Goal: Information Seeking & Learning: Learn about a topic

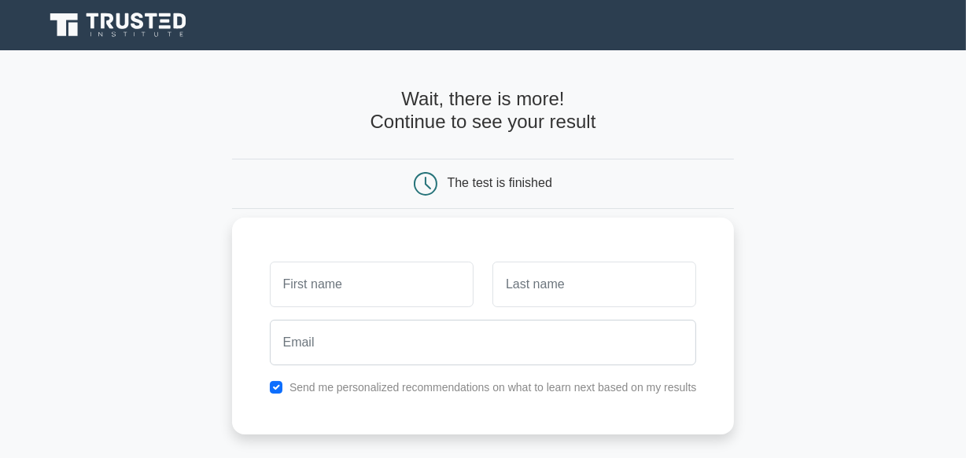
click at [362, 274] on input "text" at bounding box center [372, 285] width 204 height 46
type input "rayida"
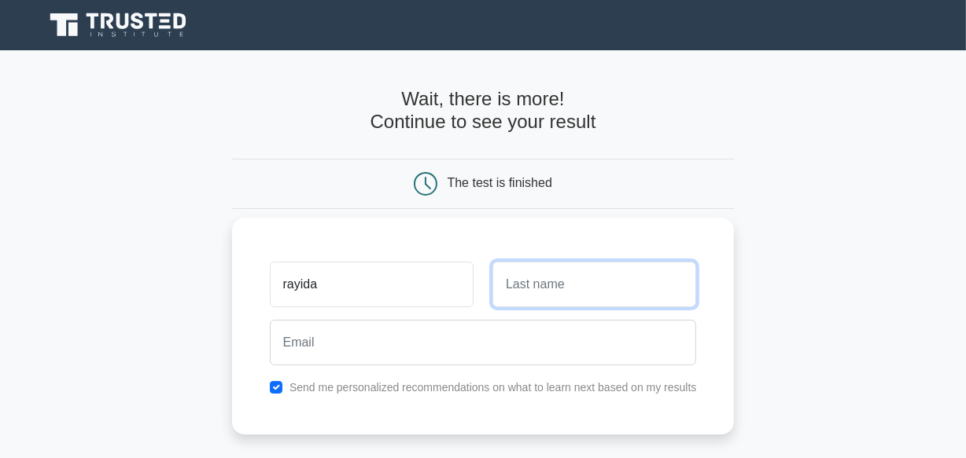
click at [539, 293] on input "text" at bounding box center [594, 285] width 204 height 46
type input "t v"
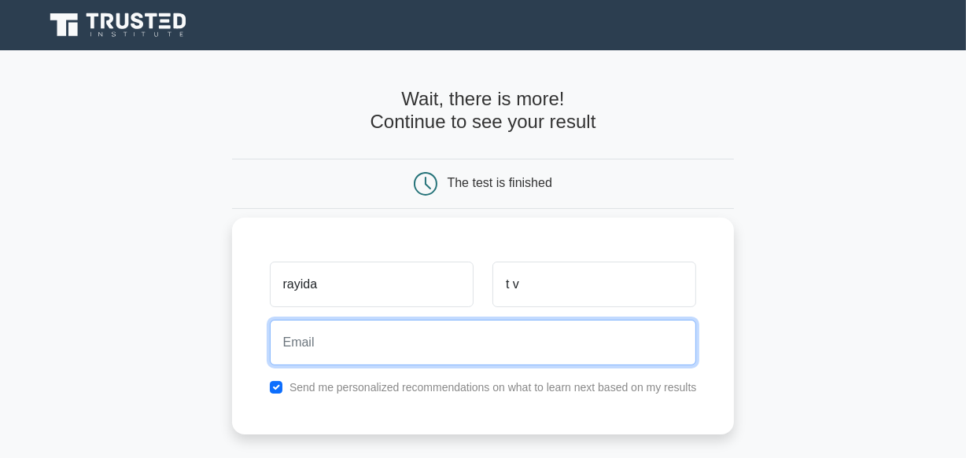
click at [520, 322] on input "email" at bounding box center [483, 343] width 427 height 46
type input "[EMAIL_ADDRESS][DOMAIN_NAME]"
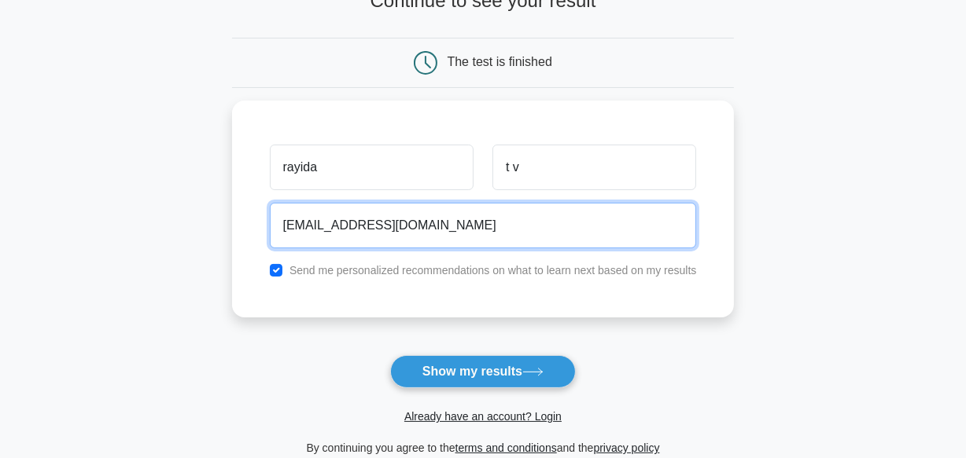
scroll to position [142, 0]
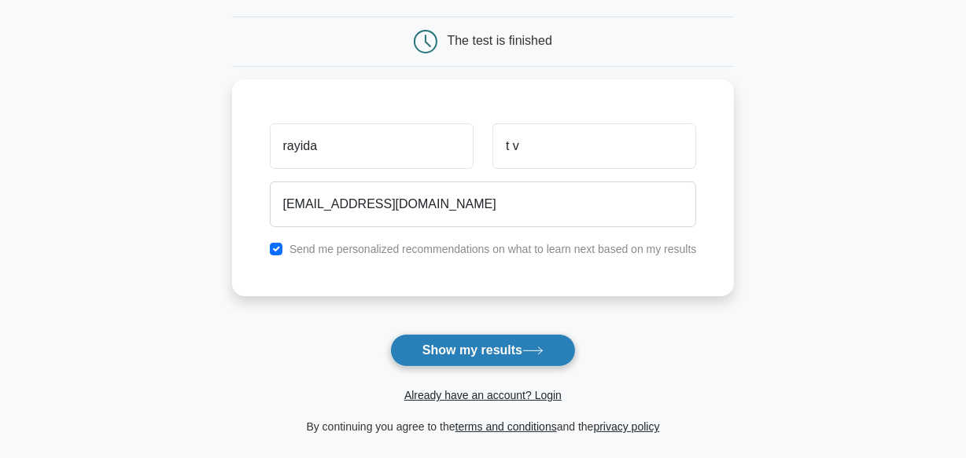
click at [482, 356] on button "Show my results" at bounding box center [483, 350] width 186 height 33
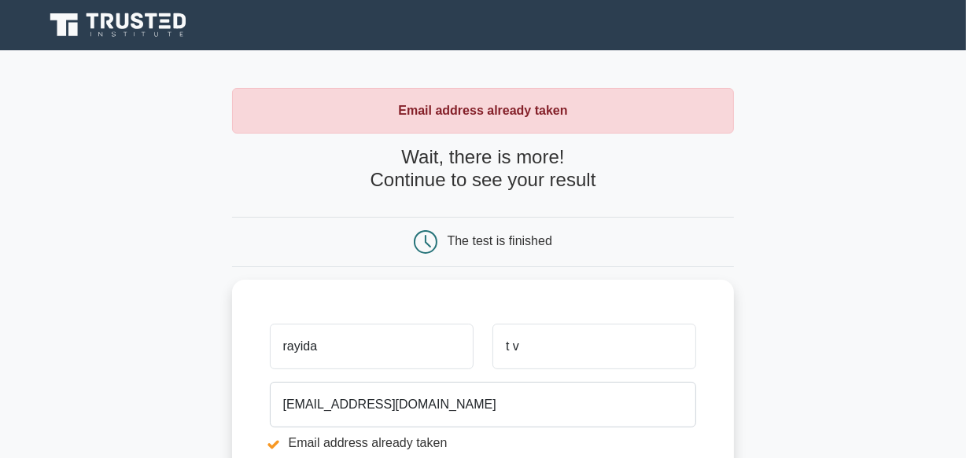
scroll to position [400, 0]
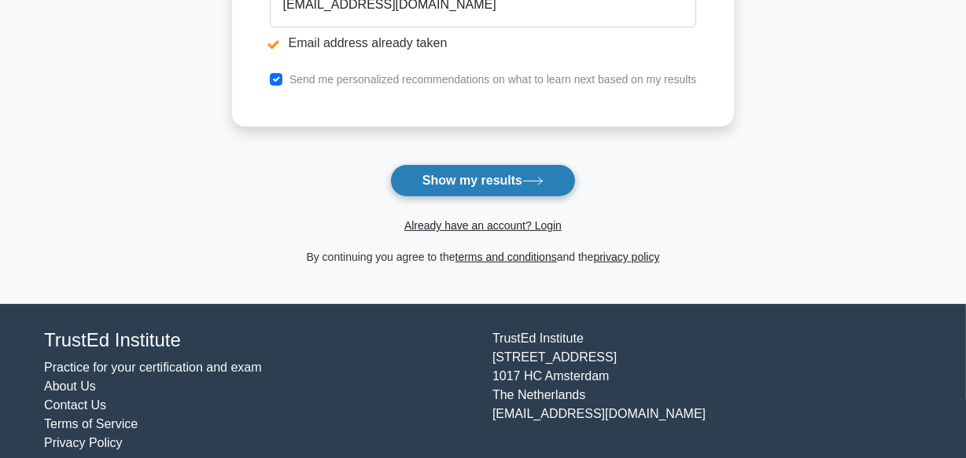
click at [504, 168] on button "Show my results" at bounding box center [483, 180] width 186 height 33
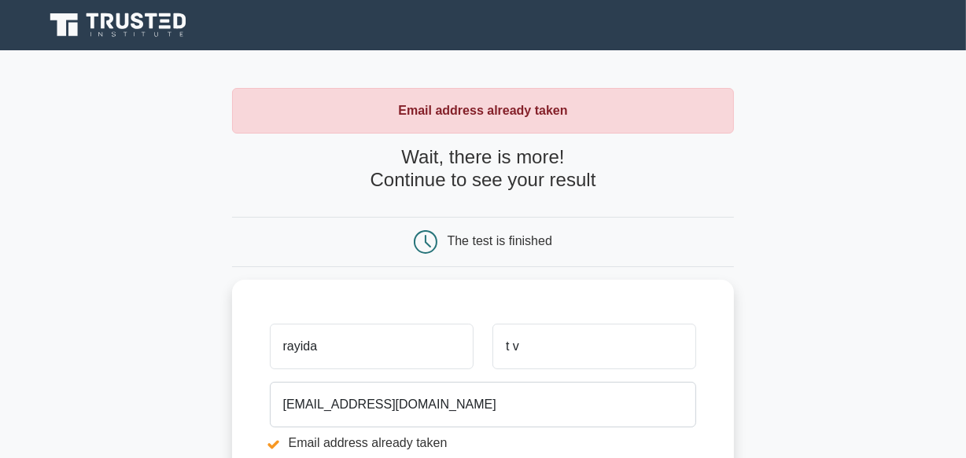
scroll to position [400, 0]
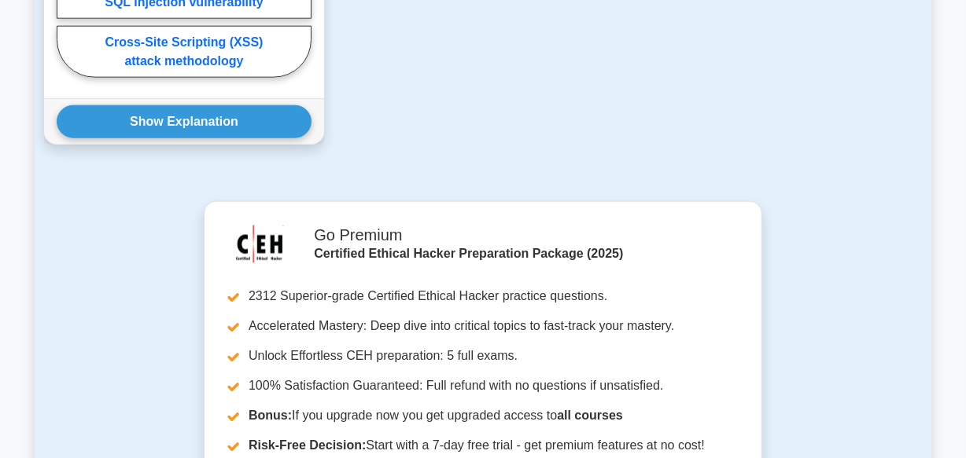
scroll to position [2179, 0]
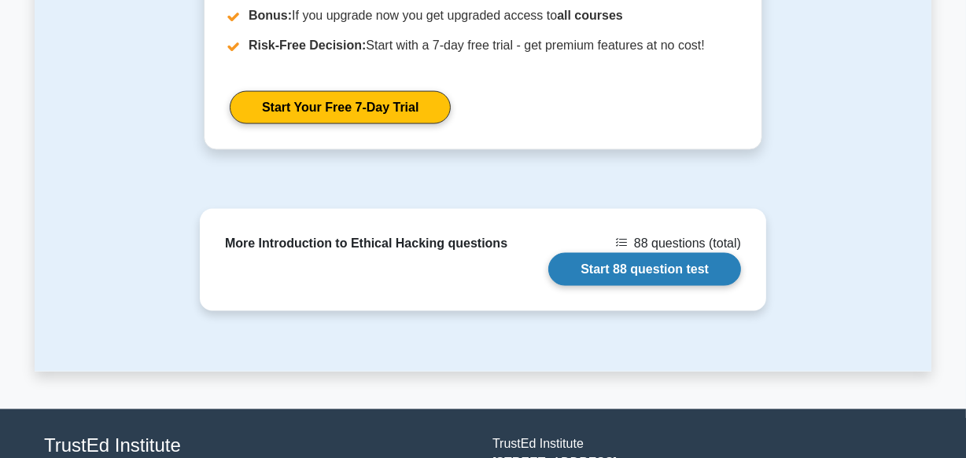
click at [698, 253] on link "Start 88 question test" at bounding box center [644, 269] width 193 height 33
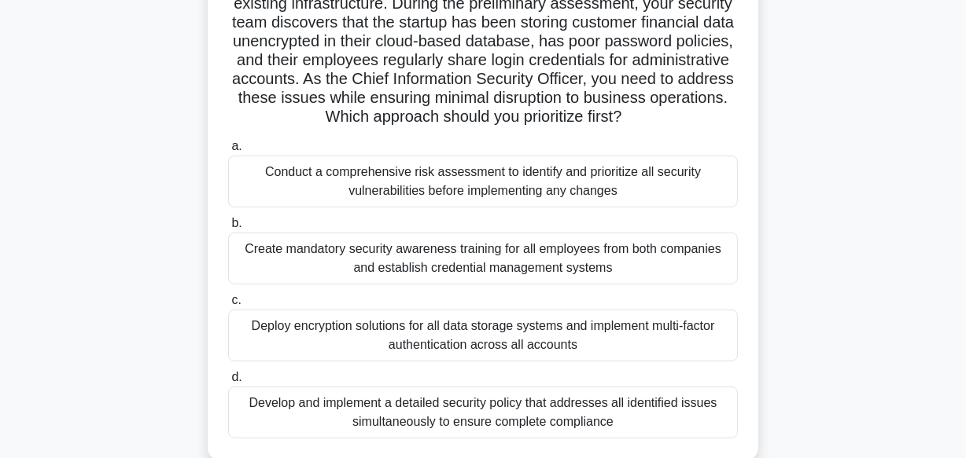
scroll to position [171, 0]
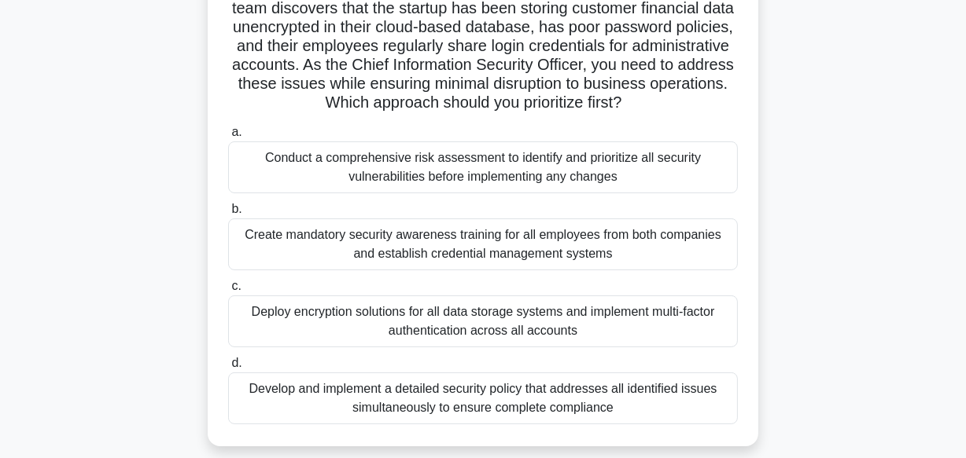
click at [480, 238] on div "Create mandatory security awareness training for all employees from both compan…" at bounding box center [483, 245] width 510 height 52
click at [228, 215] on input "b. Create mandatory security awareness training for all employees from both com…" at bounding box center [228, 209] width 0 height 10
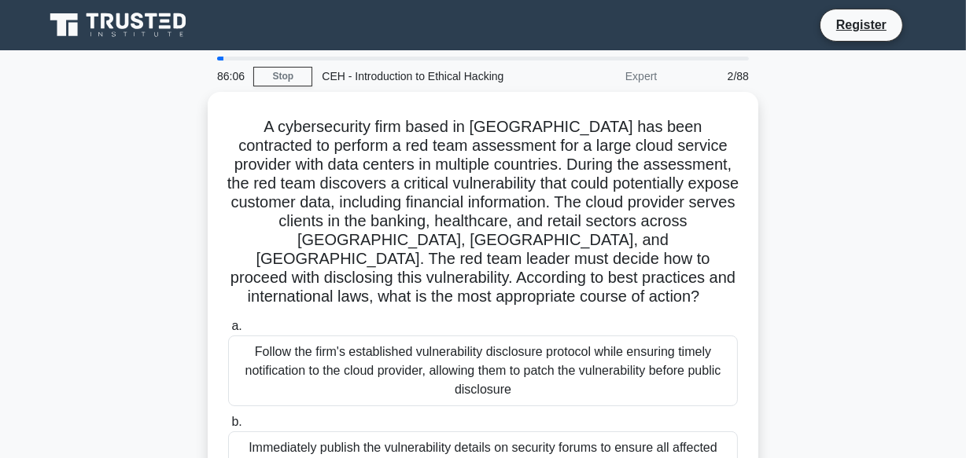
scroll to position [391, 0]
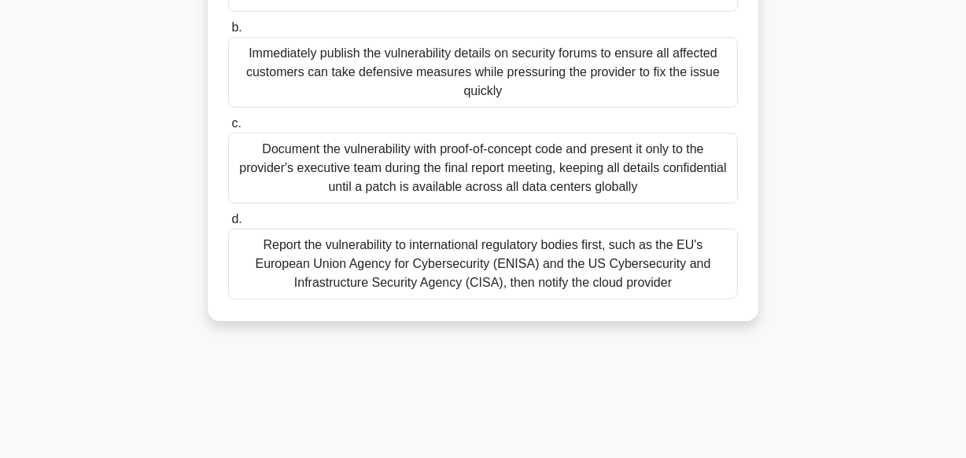
click at [602, 248] on div "Report the vulnerability to international regulatory bodies first, such as the …" at bounding box center [483, 264] width 510 height 71
click at [228, 225] on input "d. Report the vulnerability to international regulatory bodies first, such as t…" at bounding box center [228, 220] width 0 height 10
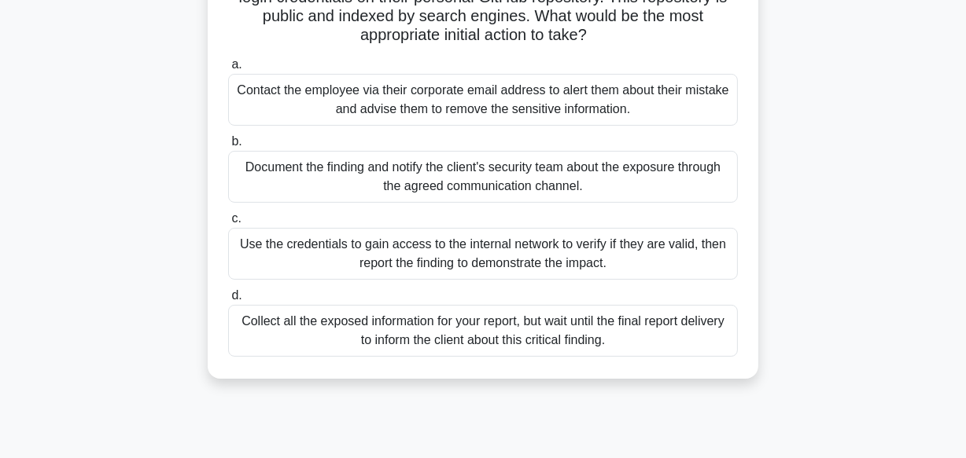
scroll to position [0, 0]
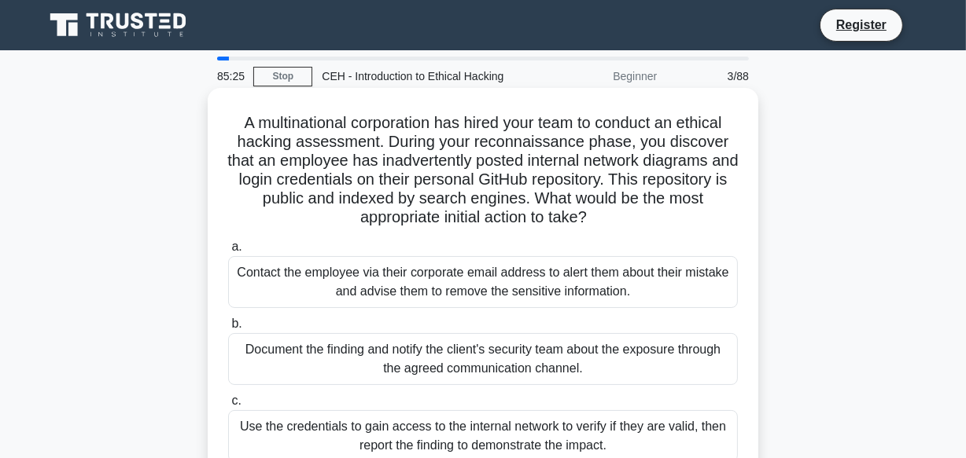
click at [622, 291] on div "Contact the employee via their corporate email address to alert them about thei…" at bounding box center [483, 282] width 510 height 52
click at [228, 252] on input "a. Contact the employee via their corporate email address to alert them about t…" at bounding box center [228, 247] width 0 height 10
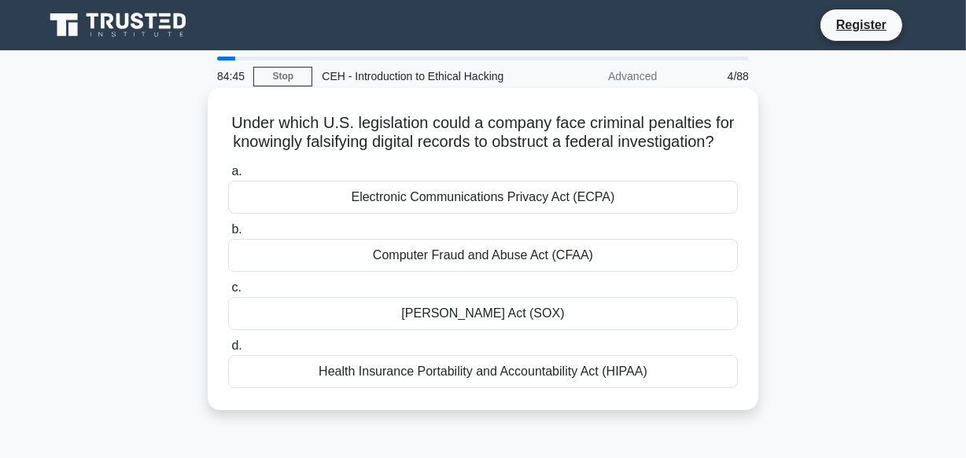
click at [551, 272] on div "Computer Fraud and Abuse Act (CFAA)" at bounding box center [483, 255] width 510 height 33
click at [228, 235] on input "b. Computer Fraud and Abuse Act (CFAA)" at bounding box center [228, 230] width 0 height 10
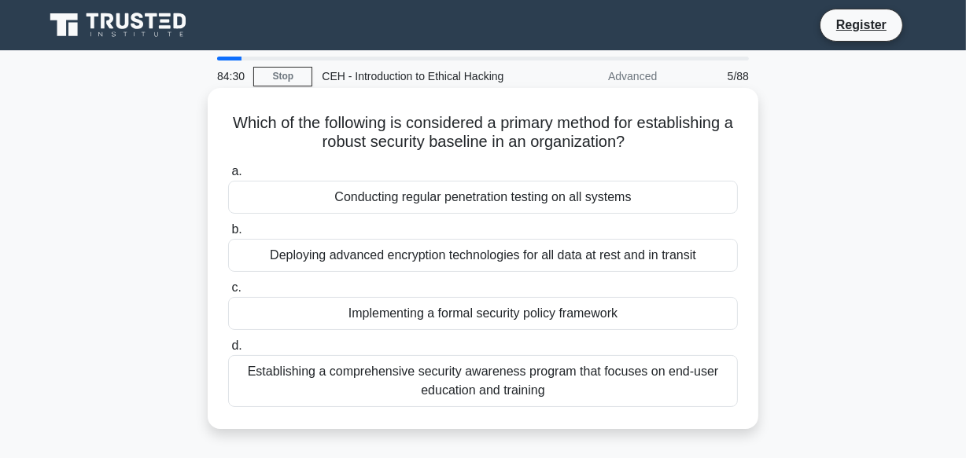
click at [535, 379] on div "Establishing a comprehensive security awareness program that focuses on end-use…" at bounding box center [483, 381] width 510 height 52
click at [228, 352] on input "d. Establishing a comprehensive security awareness program that focuses on end-…" at bounding box center [228, 346] width 0 height 10
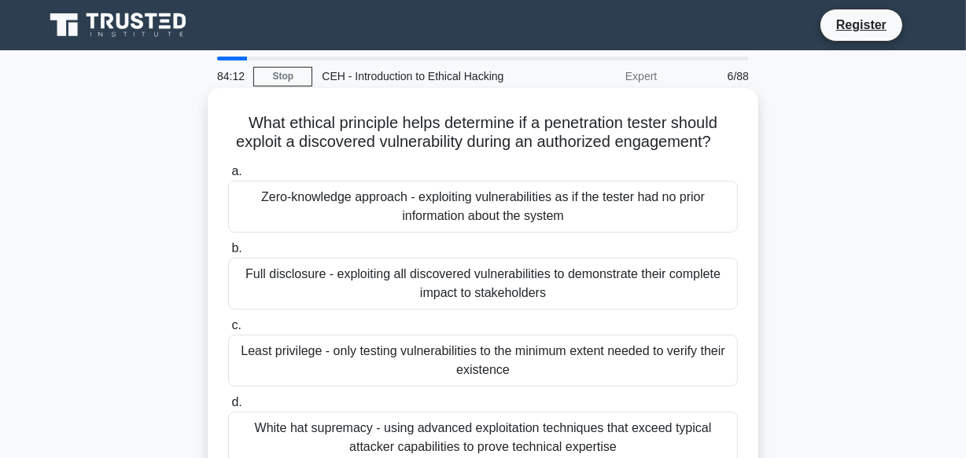
click at [353, 381] on div "Least privilege - only testing vulnerabilities to the minimum extent needed to …" at bounding box center [483, 361] width 510 height 52
click at [228, 331] on input "c. Least privilege - only testing vulnerabilities to the minimum extent needed …" at bounding box center [228, 326] width 0 height 10
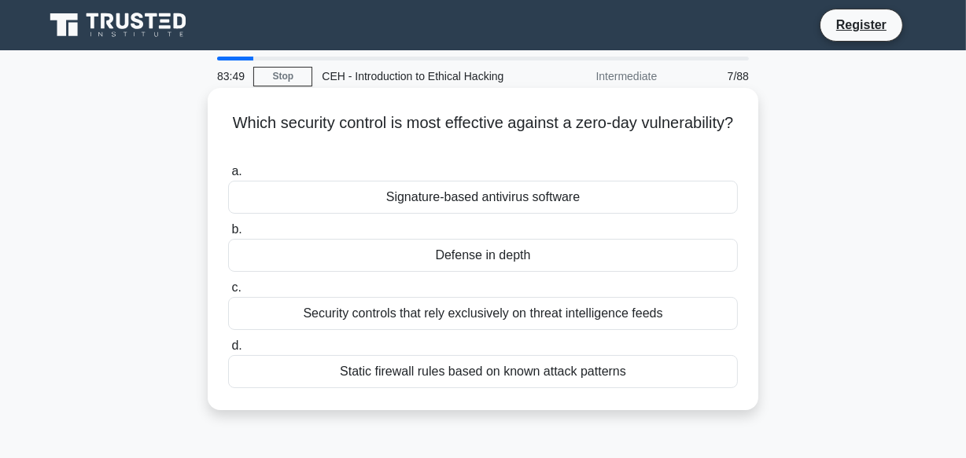
click at [502, 370] on div "Static firewall rules based on known attack patterns" at bounding box center [483, 371] width 510 height 33
click at [228, 352] on input "d. Static firewall rules based on known attack patterns" at bounding box center [228, 346] width 0 height 10
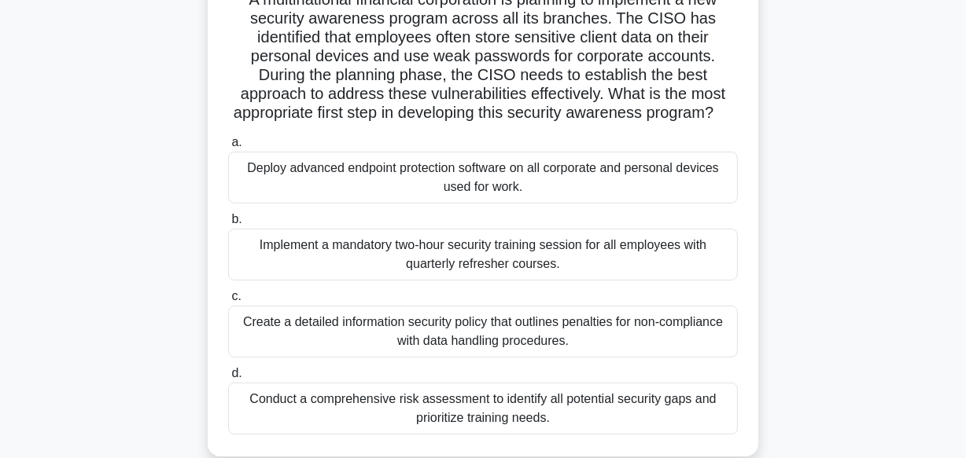
scroll to position [142, 0]
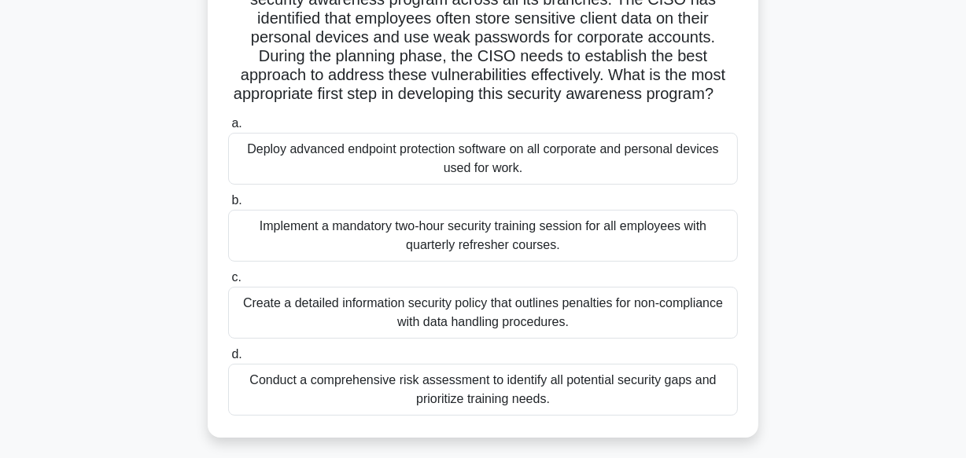
click at [548, 416] on div "Conduct a comprehensive risk assessment to identify all potential security gaps…" at bounding box center [483, 390] width 510 height 52
click at [228, 360] on input "d. Conduct a comprehensive risk assessment to identify all potential security g…" at bounding box center [228, 355] width 0 height 10
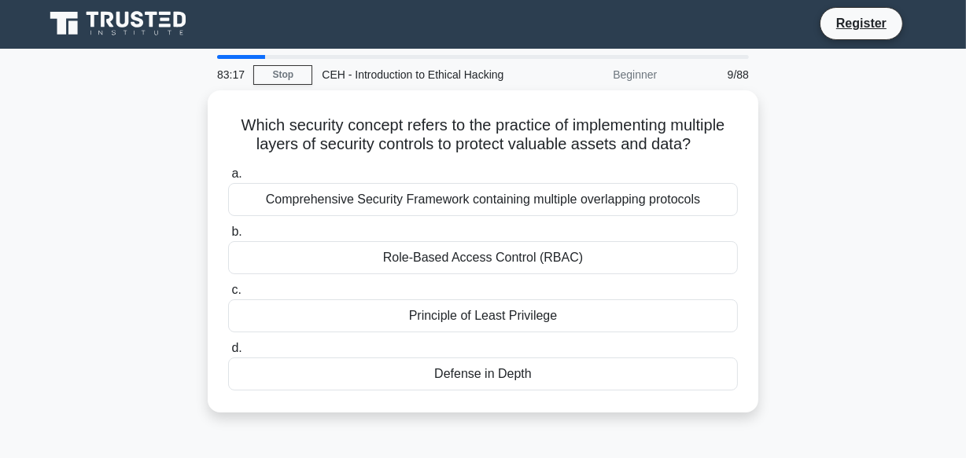
scroll to position [0, 0]
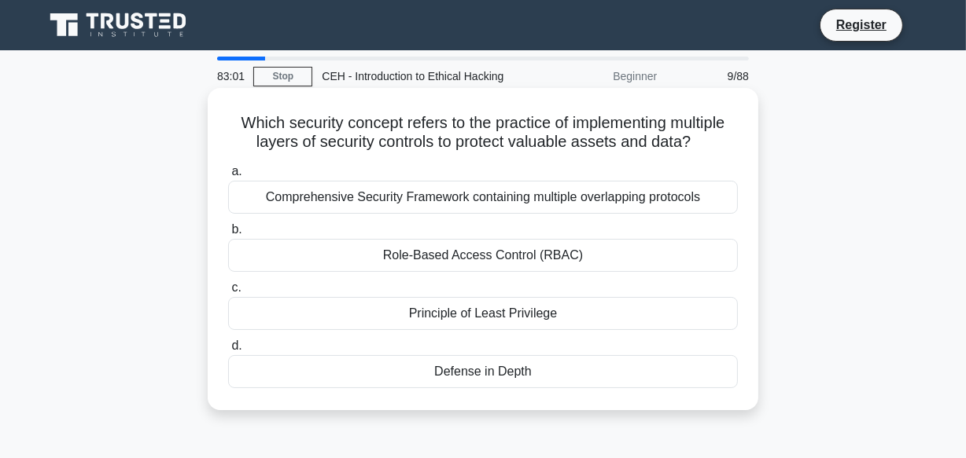
click at [540, 372] on div "Defense in Depth" at bounding box center [483, 371] width 510 height 33
click at [228, 352] on input "d. Defense in Depth" at bounding box center [228, 346] width 0 height 10
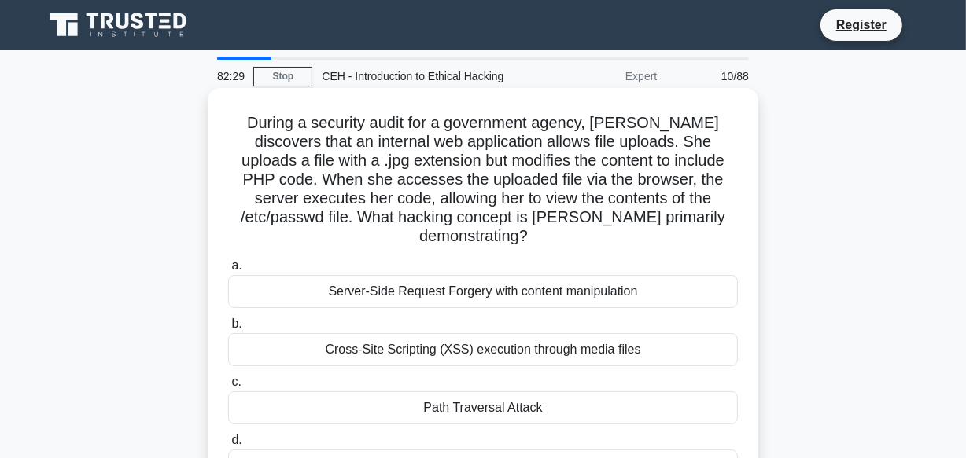
click at [551, 339] on div "Cross-Site Scripting (XSS) execution through media files" at bounding box center [483, 349] width 510 height 33
click at [228, 329] on input "b. Cross-Site Scripting (XSS) execution through media files" at bounding box center [228, 324] width 0 height 10
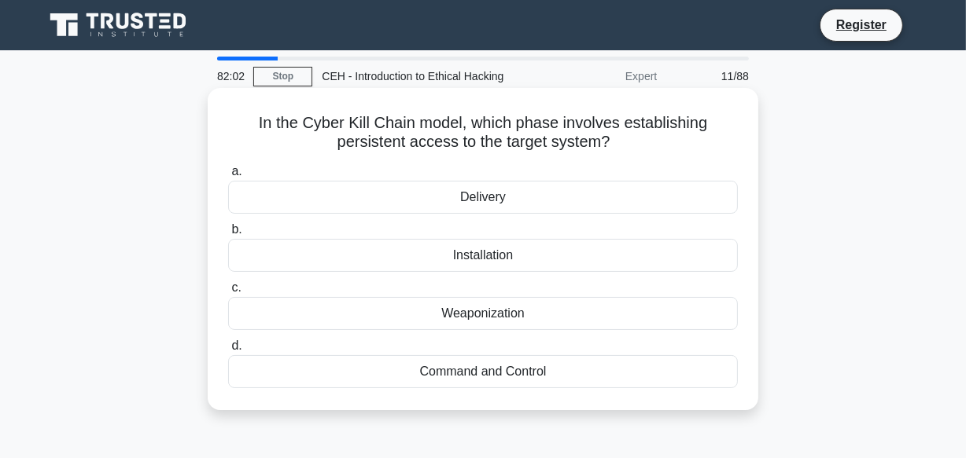
click at [487, 370] on div "Command and Control" at bounding box center [483, 371] width 510 height 33
click at [228, 352] on input "d. Command and Control" at bounding box center [228, 346] width 0 height 10
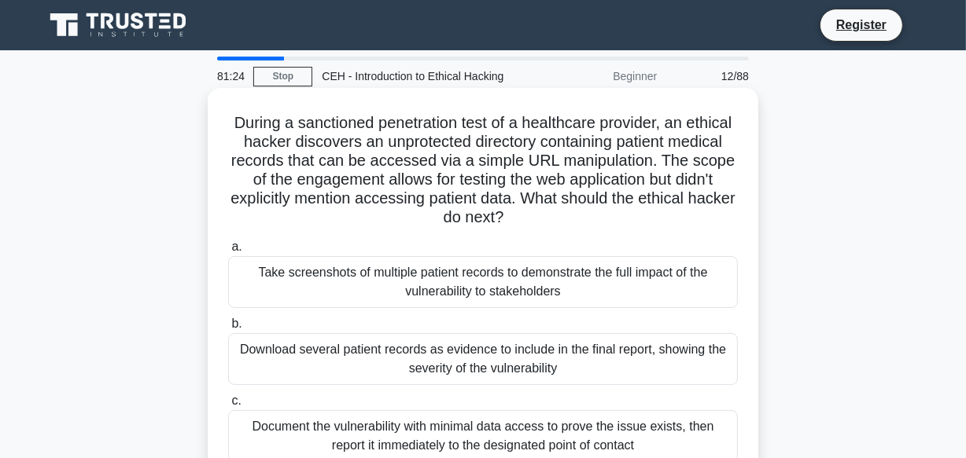
click at [407, 430] on div "Document the vulnerability with minimal data access to prove the issue exists, …" at bounding box center [483, 436] width 510 height 52
click at [228, 407] on input "c. Document the vulnerability with minimal data access to prove the issue exist…" at bounding box center [228, 401] width 0 height 10
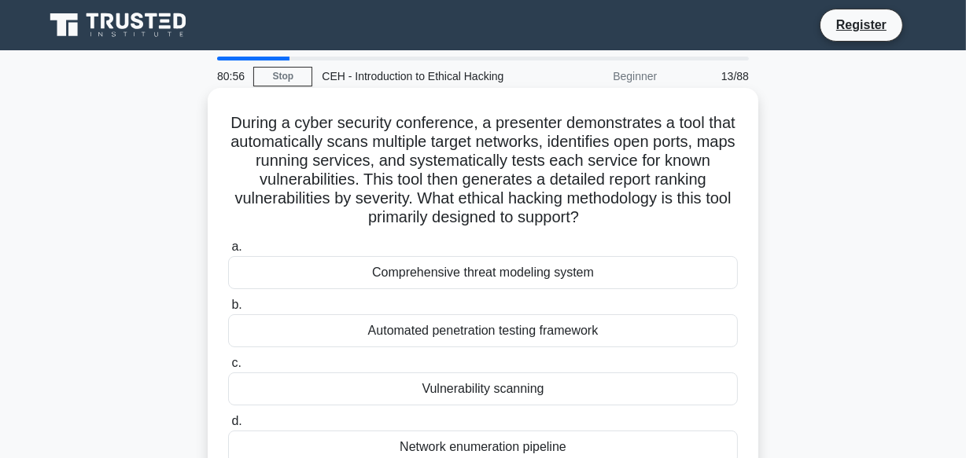
click at [472, 395] on div "Vulnerability scanning" at bounding box center [483, 389] width 510 height 33
click at [228, 369] on input "c. Vulnerability scanning" at bounding box center [228, 364] width 0 height 10
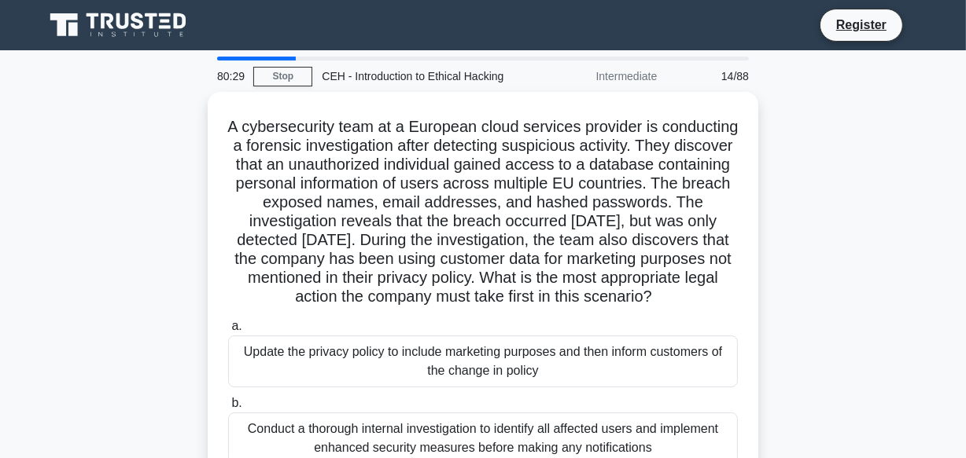
scroll to position [391, 0]
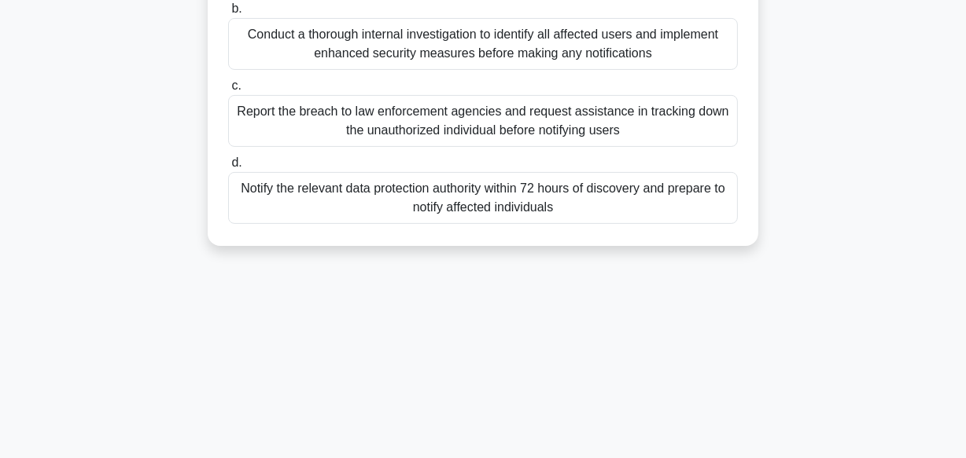
click at [571, 195] on div "Notify the relevant data protection authority within 72 hours of discovery and …" at bounding box center [483, 198] width 510 height 52
click at [228, 168] on input "d. Notify the relevant data protection authority within 72 hours of discovery a…" at bounding box center [228, 163] width 0 height 10
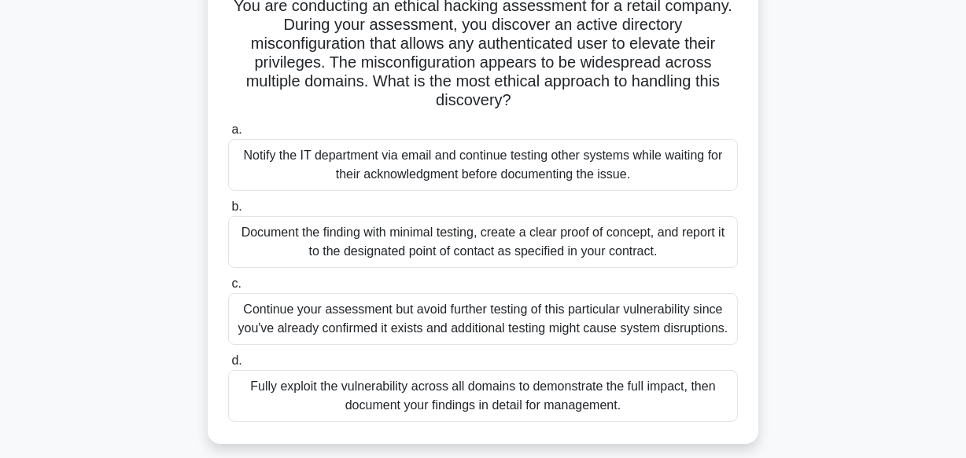
scroll to position [142, 0]
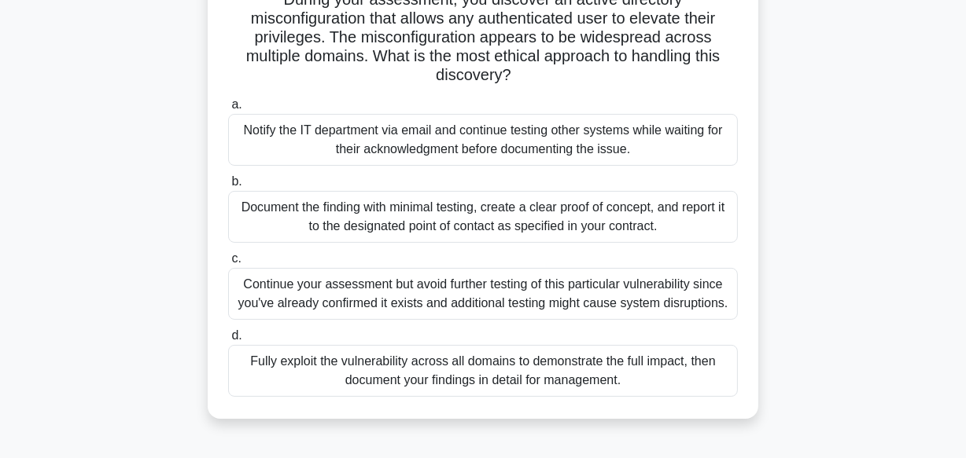
click at [671, 383] on div "Fully exploit the vulnerability across all domains to demonstrate the full impa…" at bounding box center [483, 371] width 510 height 52
click at [228, 341] on input "d. Fully exploit the vulnerability across all domains to demonstrate the full i…" at bounding box center [228, 336] width 0 height 10
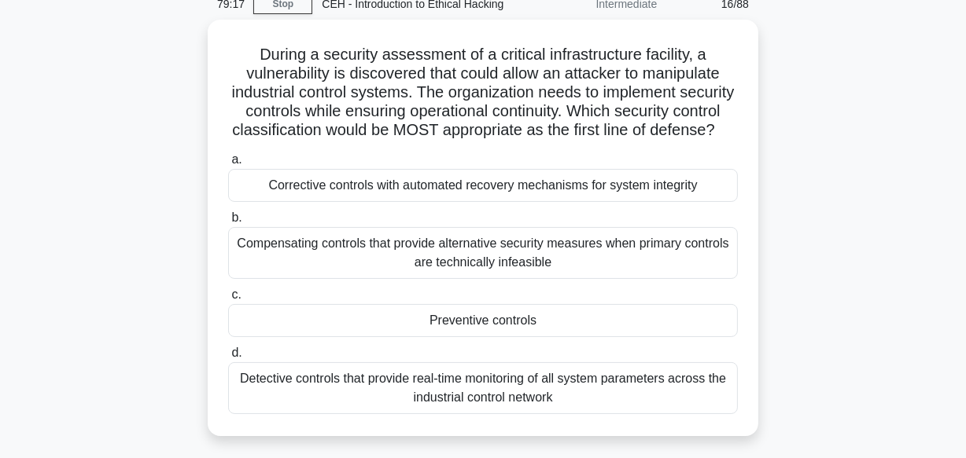
scroll to position [0, 0]
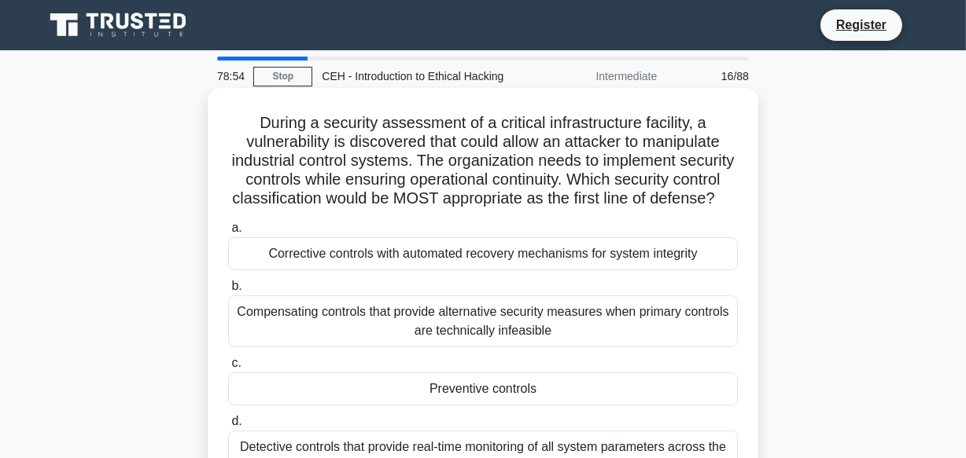
click at [700, 403] on div "Preventive controls" at bounding box center [483, 389] width 510 height 33
click at [228, 369] on input "c. Preventive controls" at bounding box center [228, 364] width 0 height 10
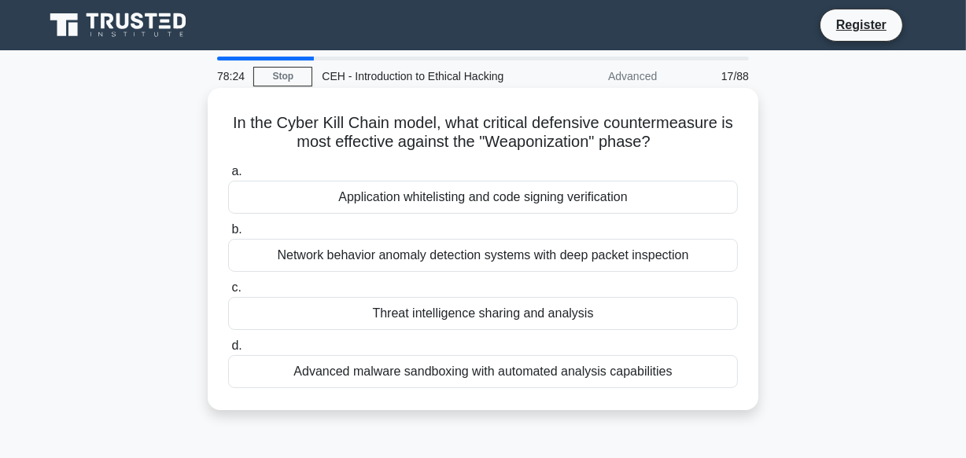
click at [610, 377] on div "Advanced malware sandboxing with automated analysis capabilities" at bounding box center [483, 371] width 510 height 33
click at [228, 352] on input "d. Advanced malware sandboxing with automated analysis capabilities" at bounding box center [228, 346] width 0 height 10
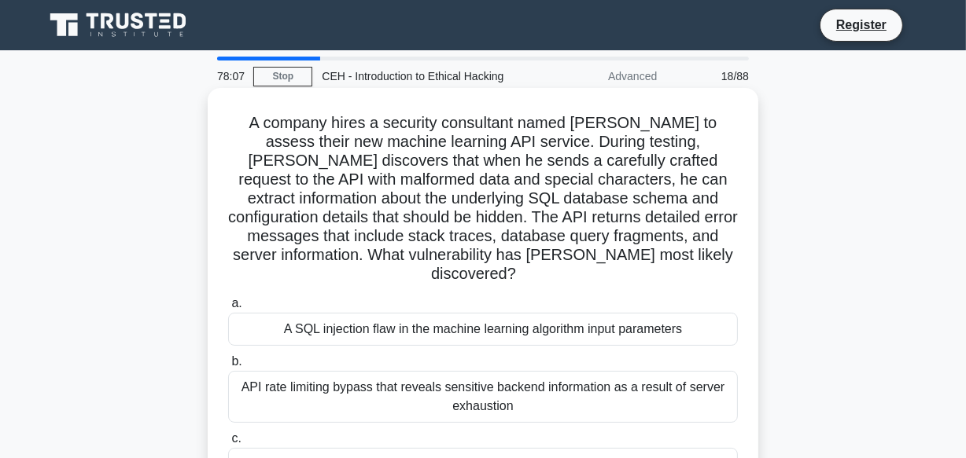
click at [488, 386] on div "API rate limiting bypass that reveals sensitive backend information as a result…" at bounding box center [483, 397] width 510 height 52
click at [228, 367] on input "b. API rate limiting bypass that reveals sensitive backend information as a res…" at bounding box center [228, 362] width 0 height 10
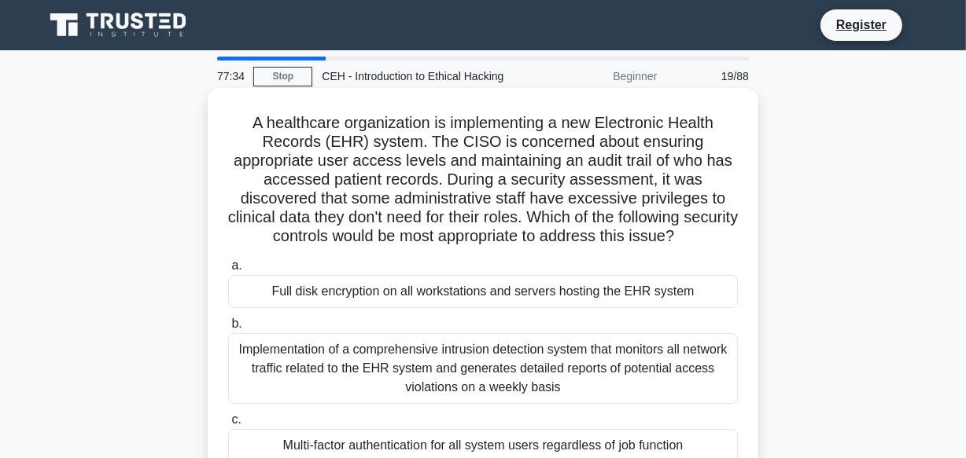
click at [513, 437] on div "Multi-factor authentication for all system users regardless of job function" at bounding box center [483, 445] width 510 height 33
click at [228, 425] on input "c. Multi-factor authentication for all system users regardless of job function" at bounding box center [228, 420] width 0 height 10
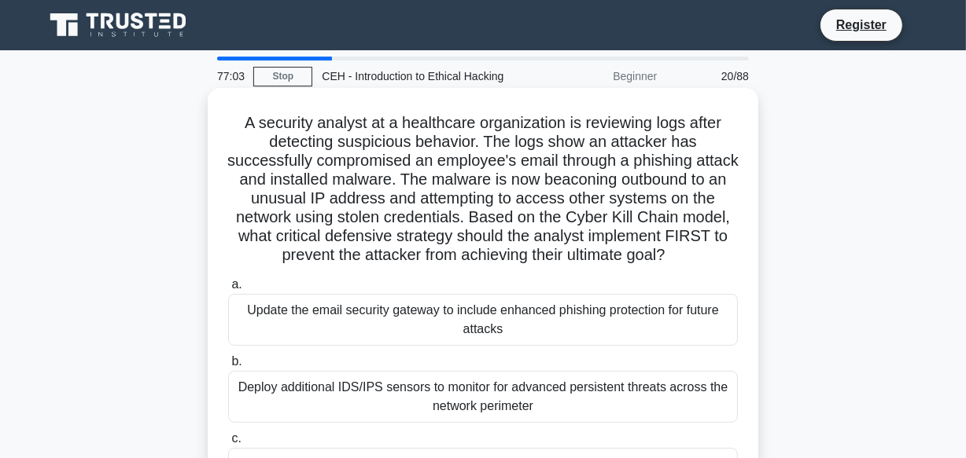
click at [411, 393] on div "Deploy additional IDS/IPS sensors to monitor for advanced persistent threats ac…" at bounding box center [483, 397] width 510 height 52
click at [228, 367] on input "b. Deploy additional IDS/IPS sensors to monitor for advanced persistent threats…" at bounding box center [228, 362] width 0 height 10
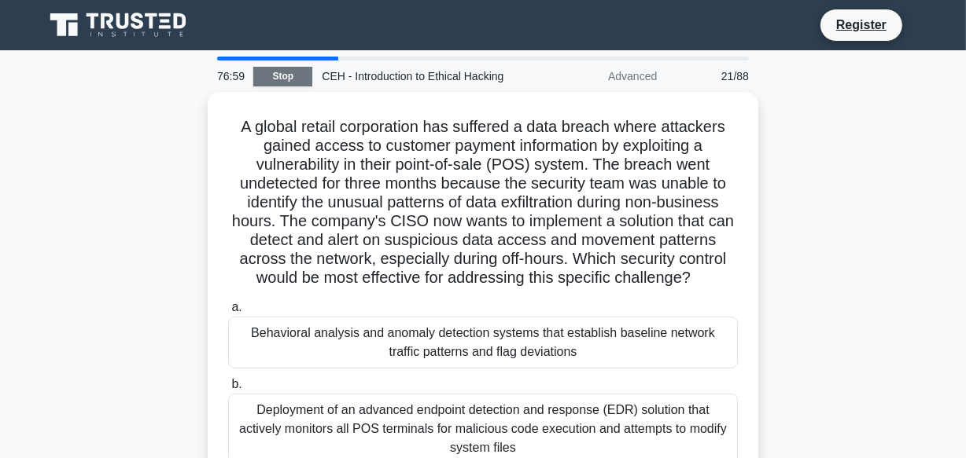
click at [291, 79] on link "Stop" at bounding box center [282, 77] width 59 height 20
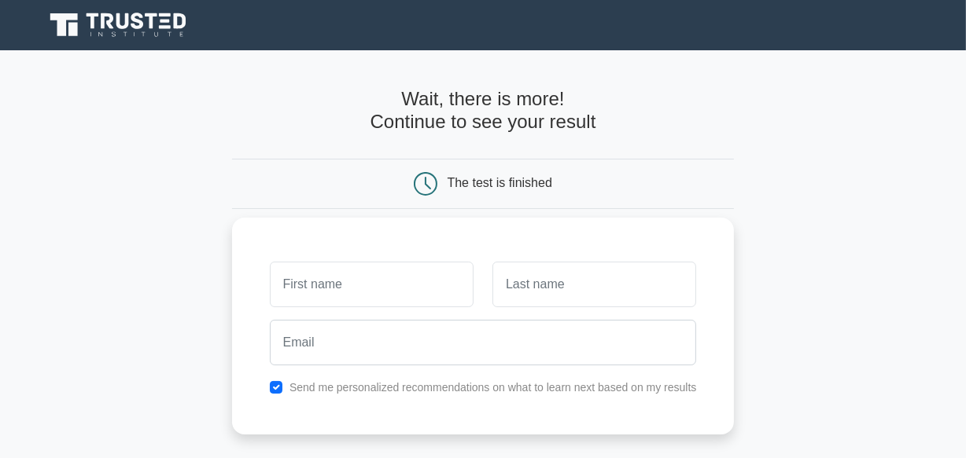
click at [422, 296] on input "text" at bounding box center [372, 285] width 204 height 46
type input "rayida"
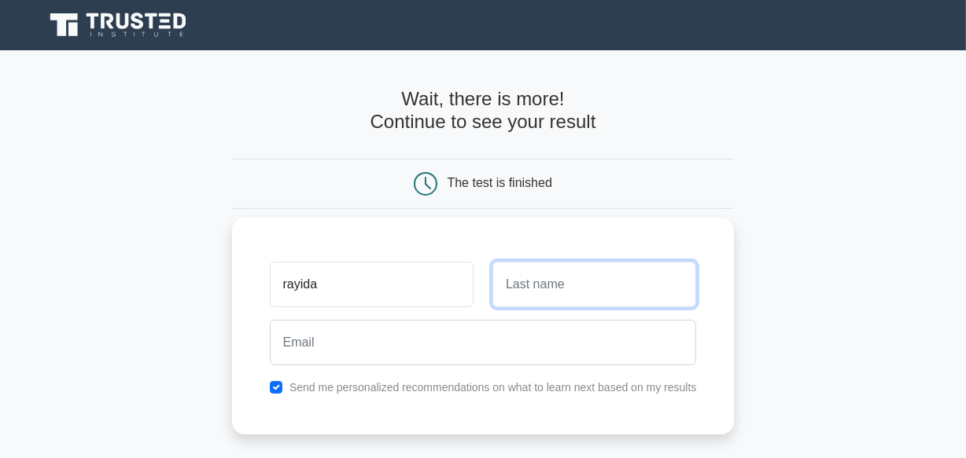
click at [563, 293] on input "text" at bounding box center [594, 285] width 204 height 46
type input "t v"
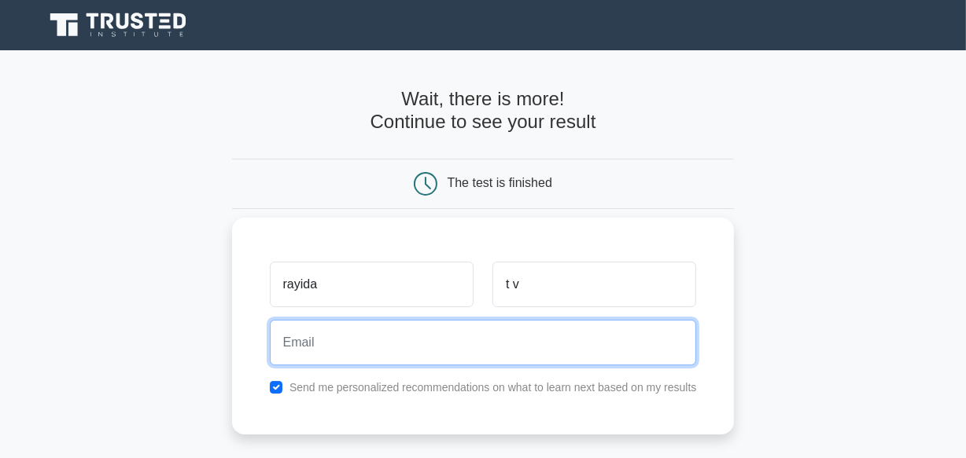
click at [558, 342] on input "email" at bounding box center [483, 343] width 427 height 46
type input "[EMAIL_ADDRESS][DOMAIN_NAME]"
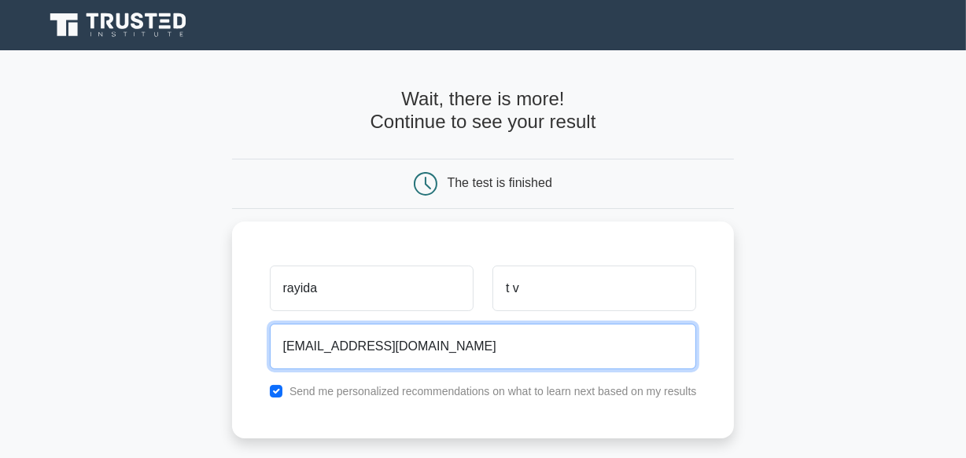
scroll to position [331, 0]
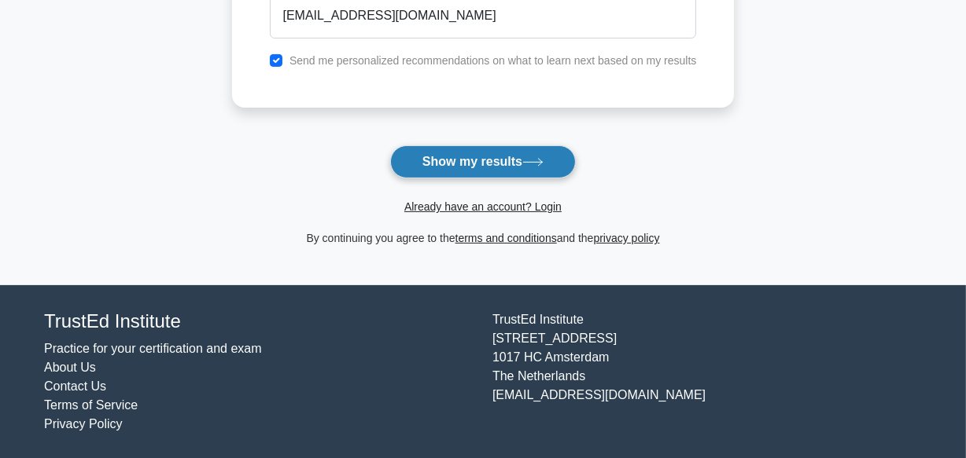
click at [521, 157] on button "Show my results" at bounding box center [483, 161] width 186 height 33
